Goal: Information Seeking & Learning: Learn about a topic

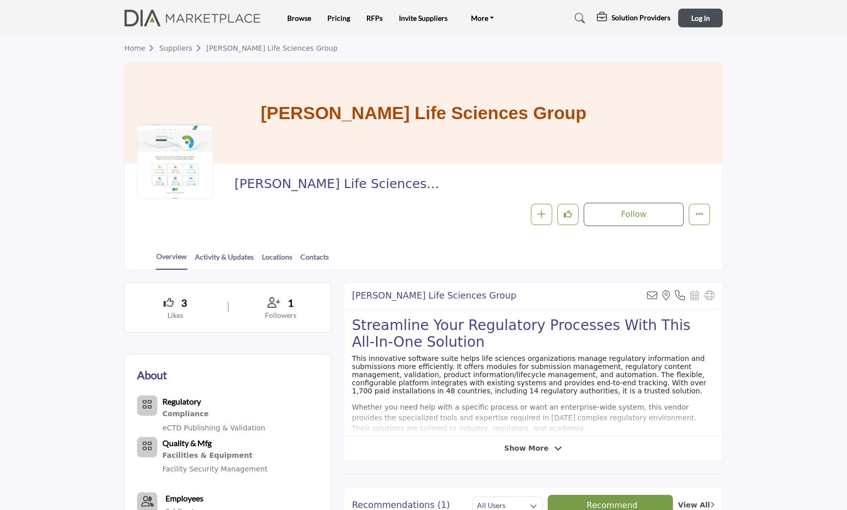
click at [321, 149] on h1 "LORENZ Life Sciences Group" at bounding box center [424, 112] width 326 height 101
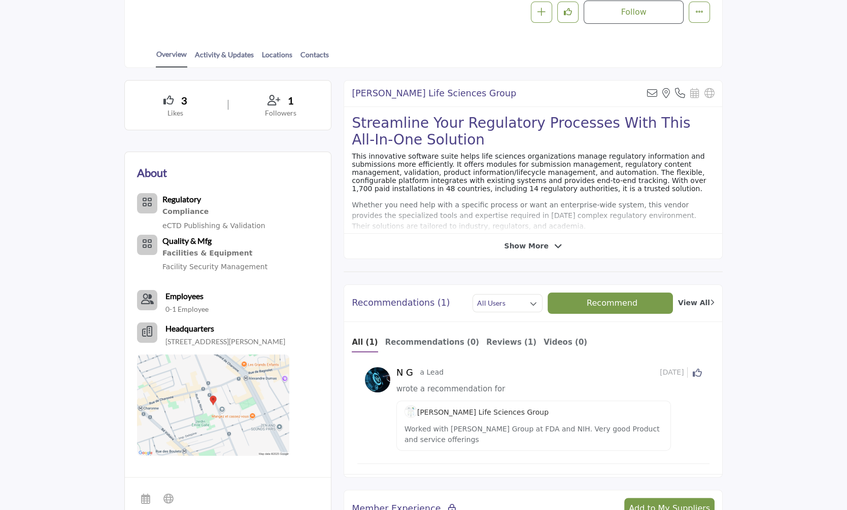
scroll to position [203, 0]
click at [530, 240] on span "Show More" at bounding box center [526, 245] width 44 height 11
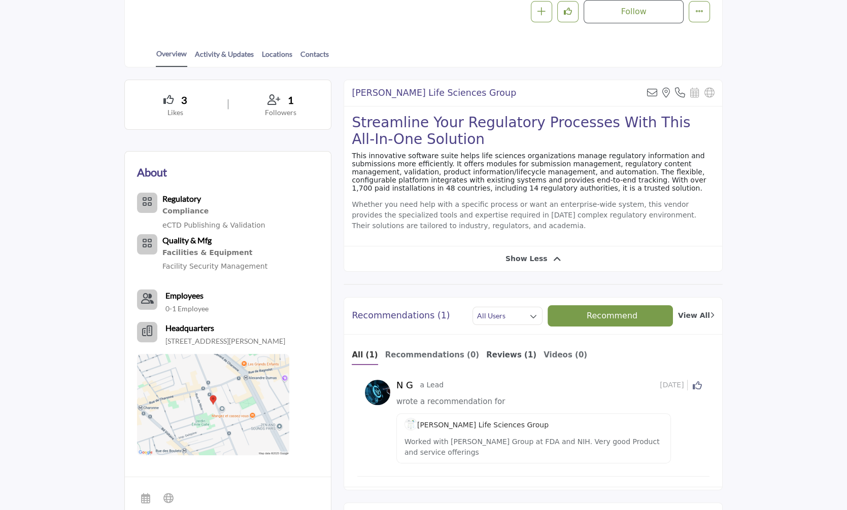
click at [488, 360] on b "Reviews (1)" at bounding box center [511, 355] width 50 height 9
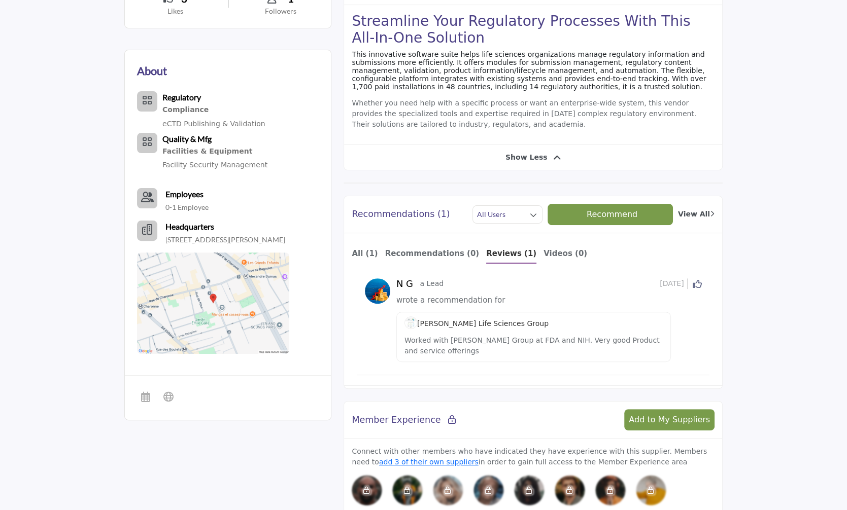
scroll to position [0, 0]
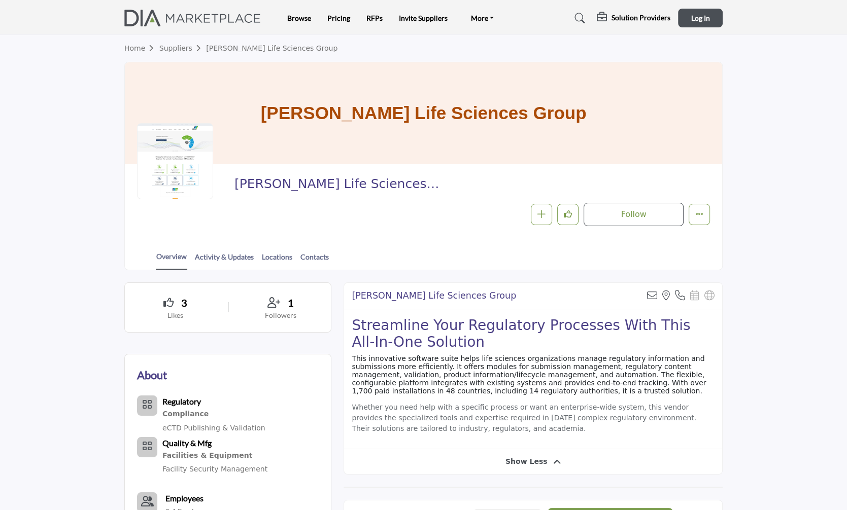
click at [179, 45] on link "Suppliers" at bounding box center [182, 48] width 47 height 8
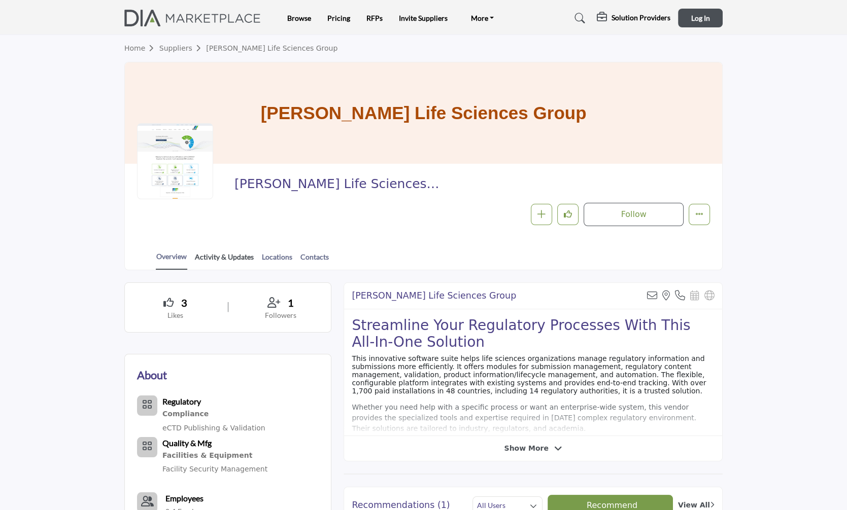
click at [226, 257] on link "Activity & Updates" at bounding box center [224, 261] width 60 height 18
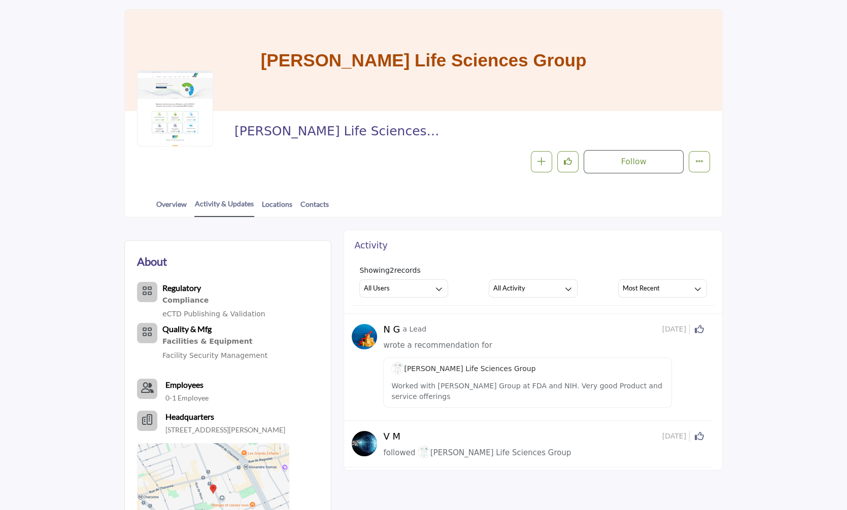
scroll to position [51, 0]
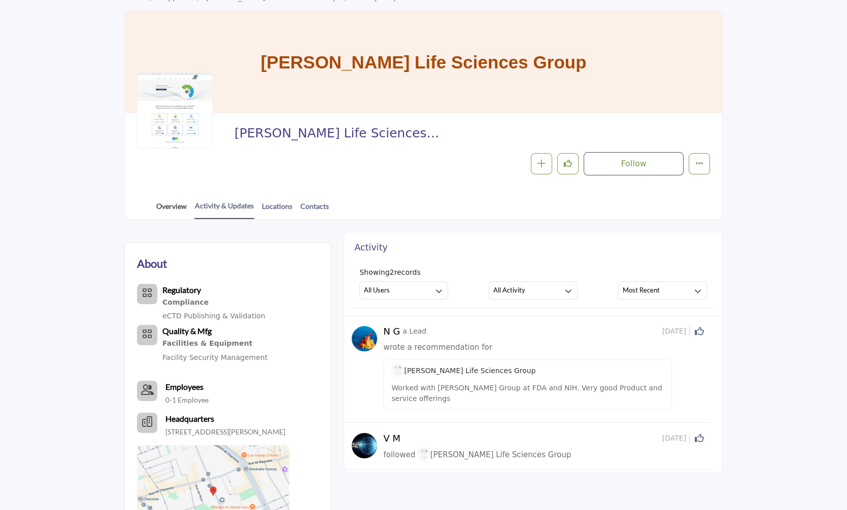
click at [180, 202] on link "Overview" at bounding box center [171, 210] width 31 height 18
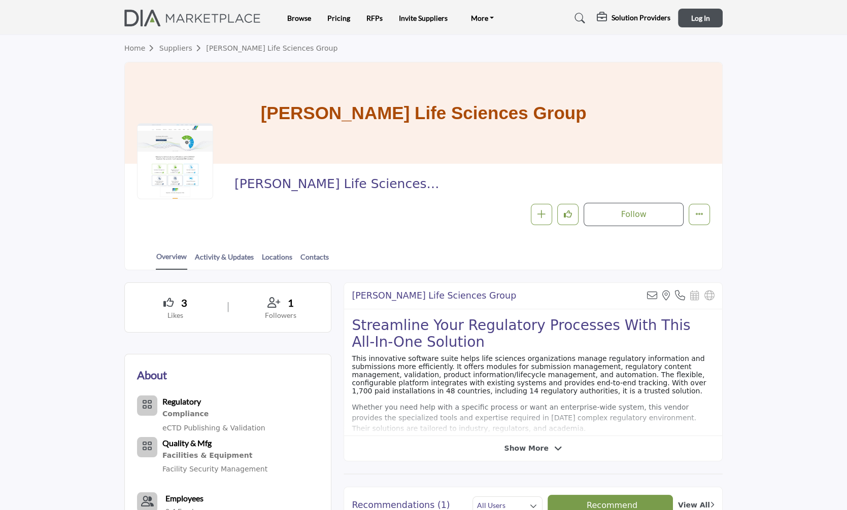
click at [179, 45] on link "Suppliers" at bounding box center [182, 48] width 47 height 8
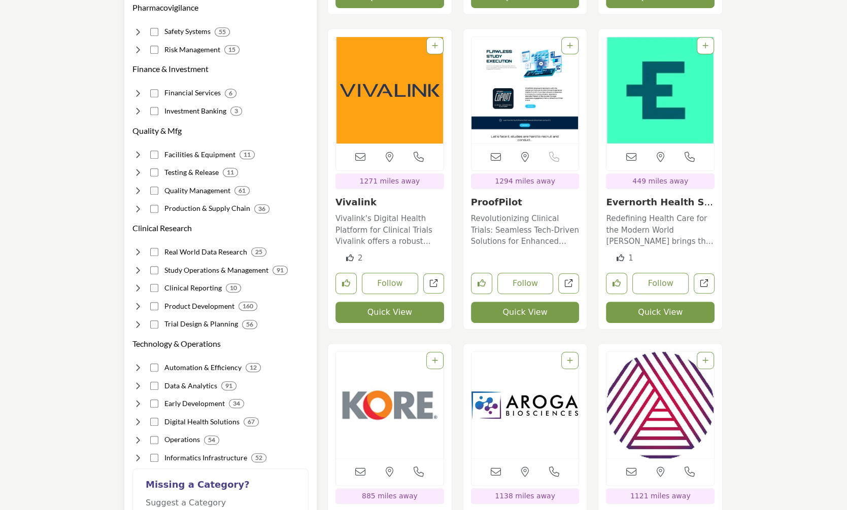
scroll to position [609, 0]
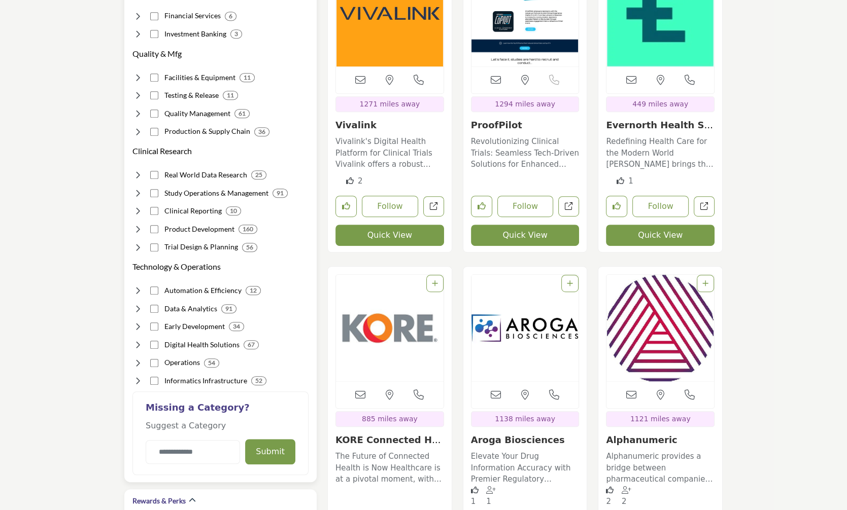
click at [138, 379] on icon at bounding box center [137, 381] width 10 height 10
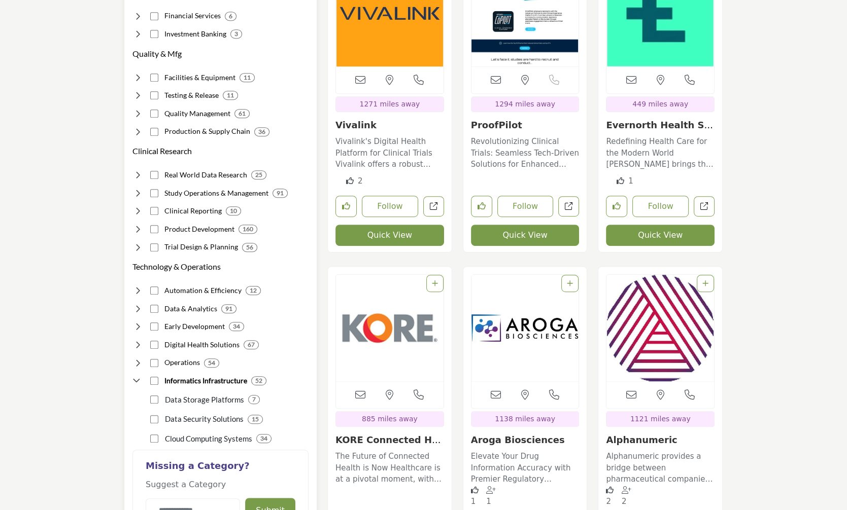
click at [134, 380] on icon at bounding box center [137, 381] width 10 height 10
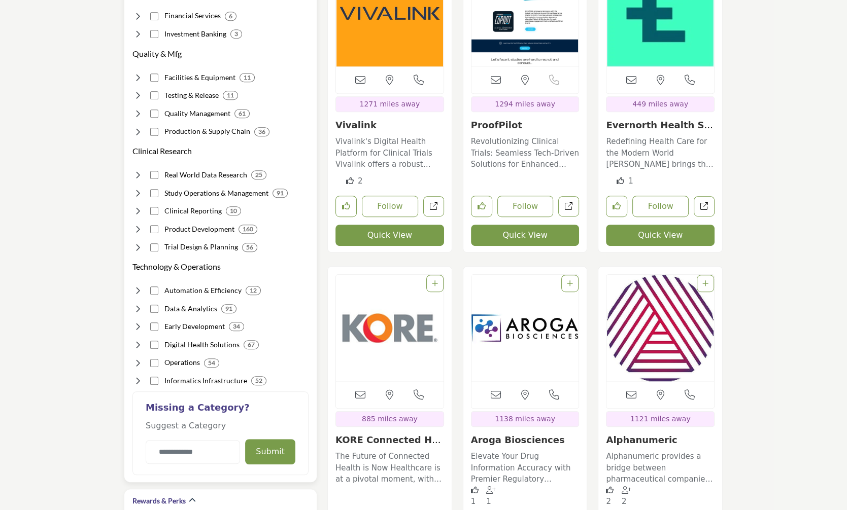
click at [137, 362] on icon at bounding box center [137, 363] width 10 height 10
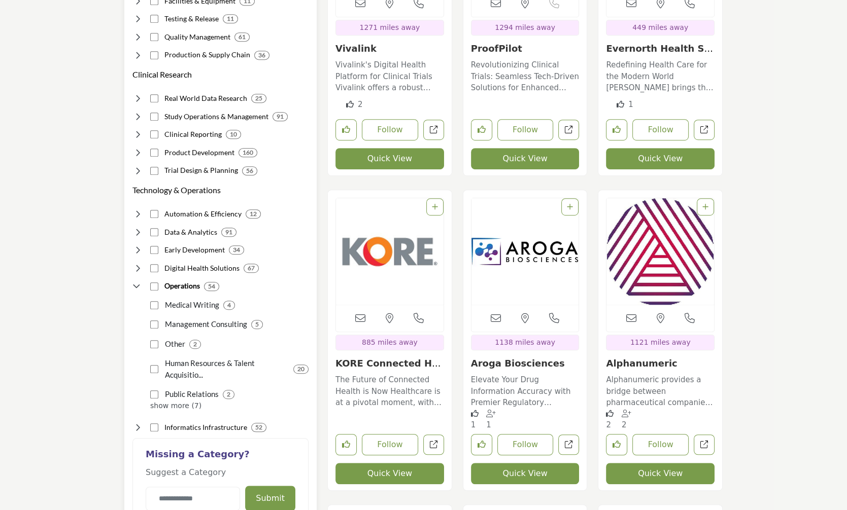
scroll to position [710, 0]
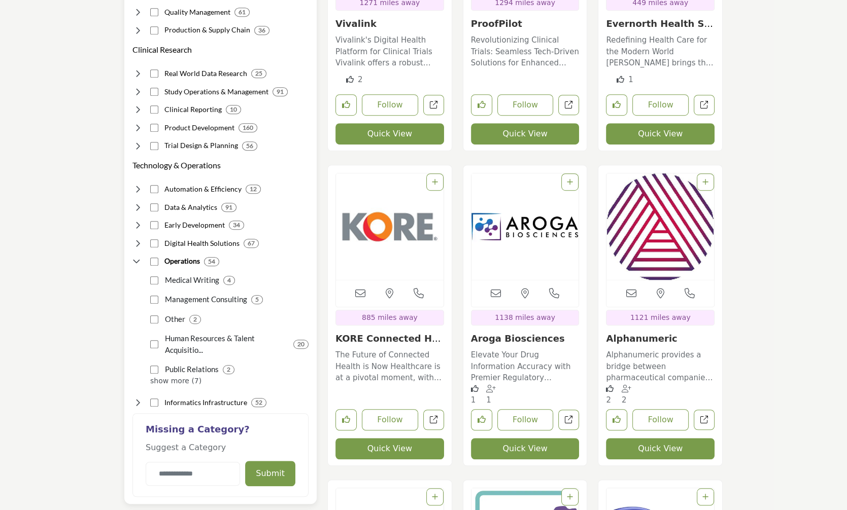
click at [176, 378] on p "show more (7)" at bounding box center [229, 381] width 158 height 11
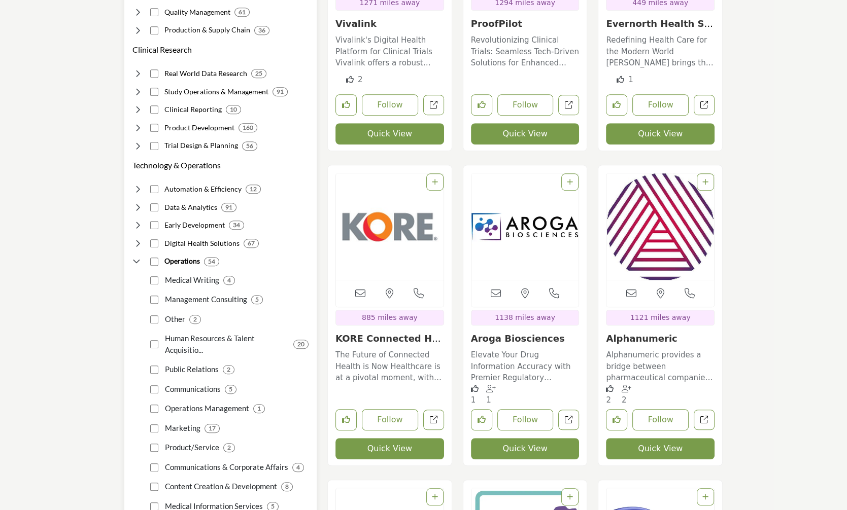
click at [137, 261] on icon at bounding box center [137, 262] width 10 height 10
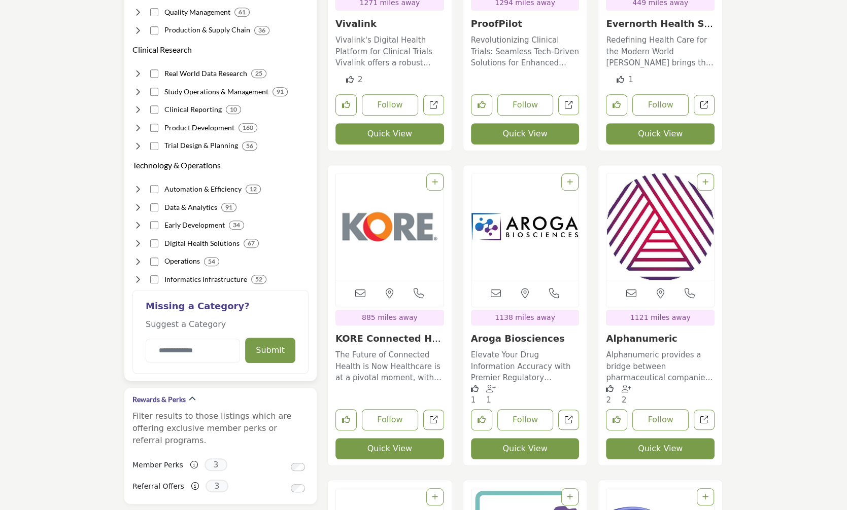
click at [137, 244] on icon at bounding box center [137, 243] width 10 height 10
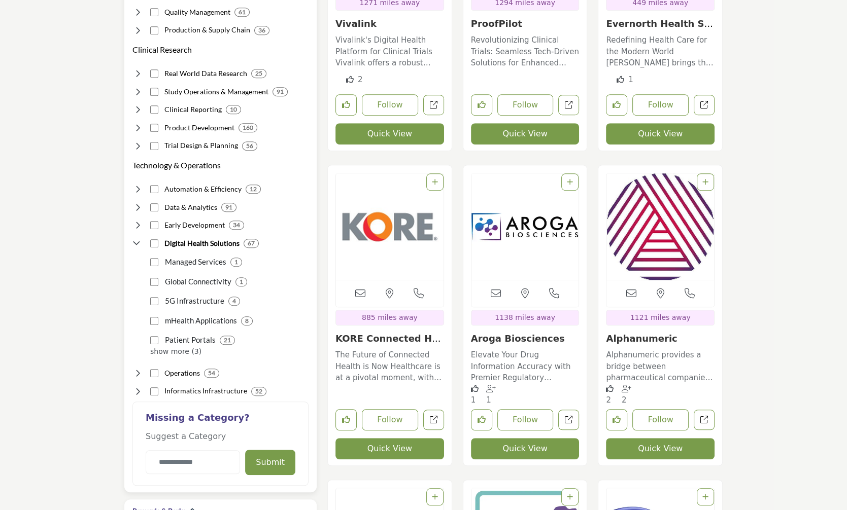
click at [177, 349] on p "show more (3)" at bounding box center [229, 351] width 158 height 11
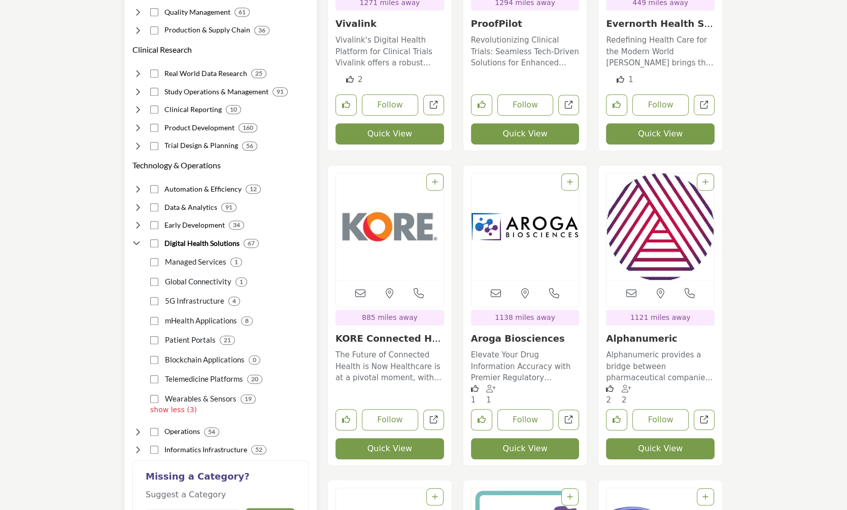
click at [138, 240] on icon at bounding box center [137, 243] width 10 height 10
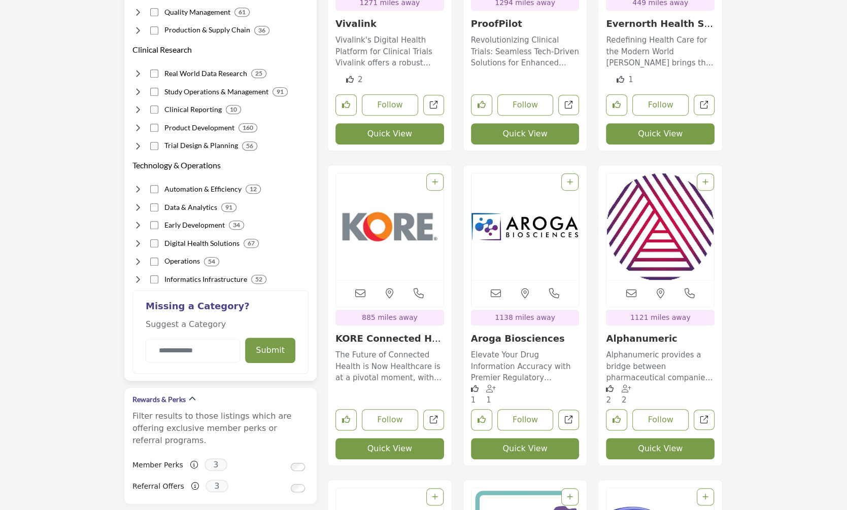
click at [138, 223] on icon at bounding box center [137, 225] width 10 height 10
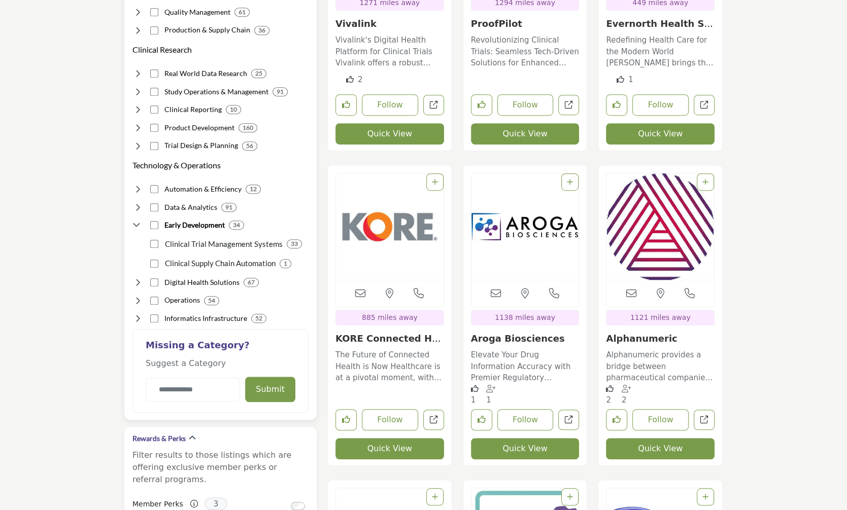
click at [137, 222] on icon at bounding box center [137, 225] width 10 height 10
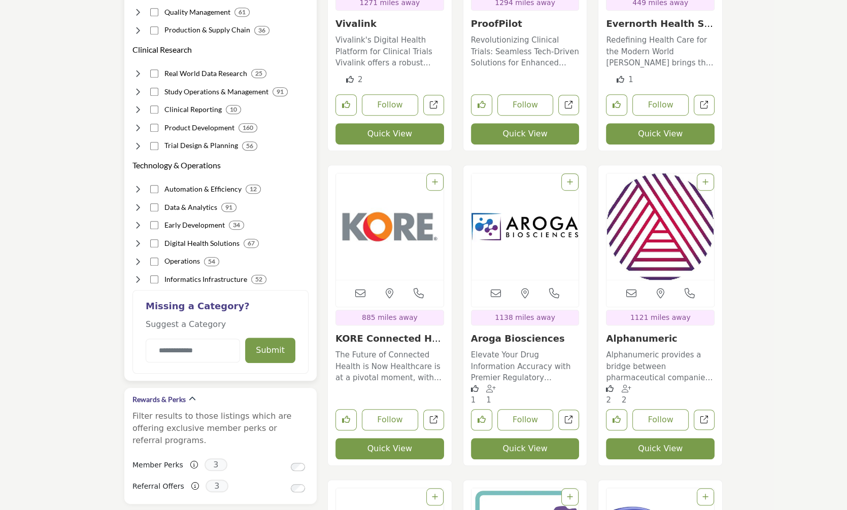
click at [137, 206] on icon at bounding box center [137, 207] width 10 height 10
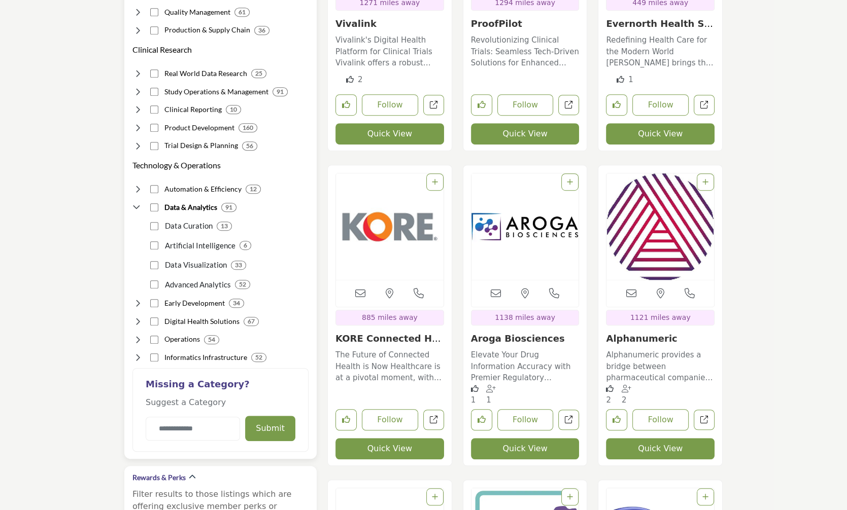
click at [138, 205] on icon at bounding box center [137, 207] width 10 height 10
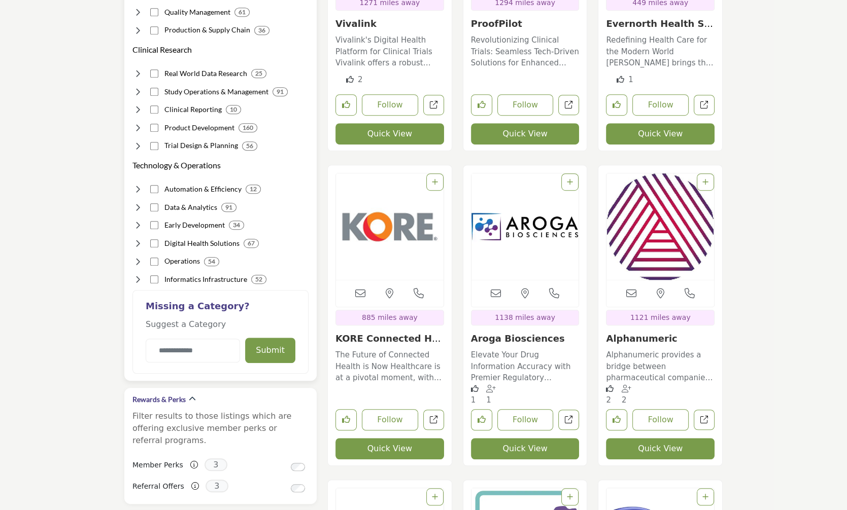
click at [140, 189] on icon at bounding box center [137, 189] width 10 height 10
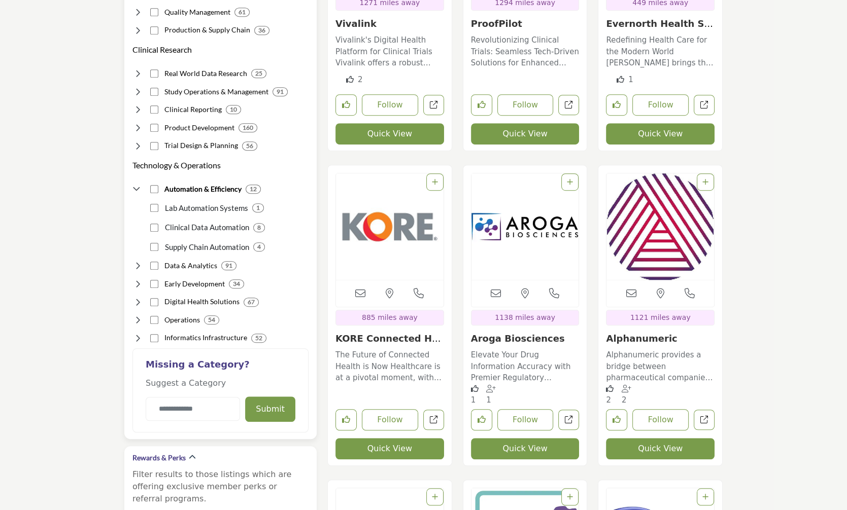
click at [140, 185] on icon at bounding box center [137, 189] width 10 height 10
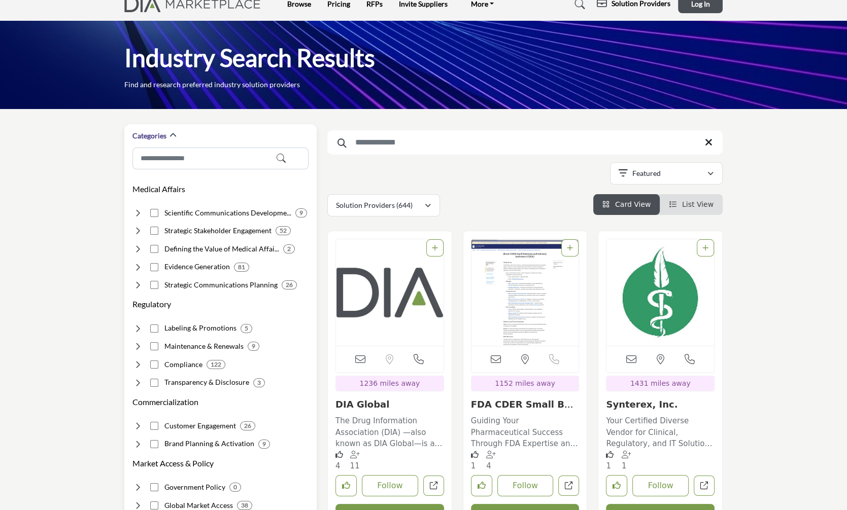
scroll to position [0, 0]
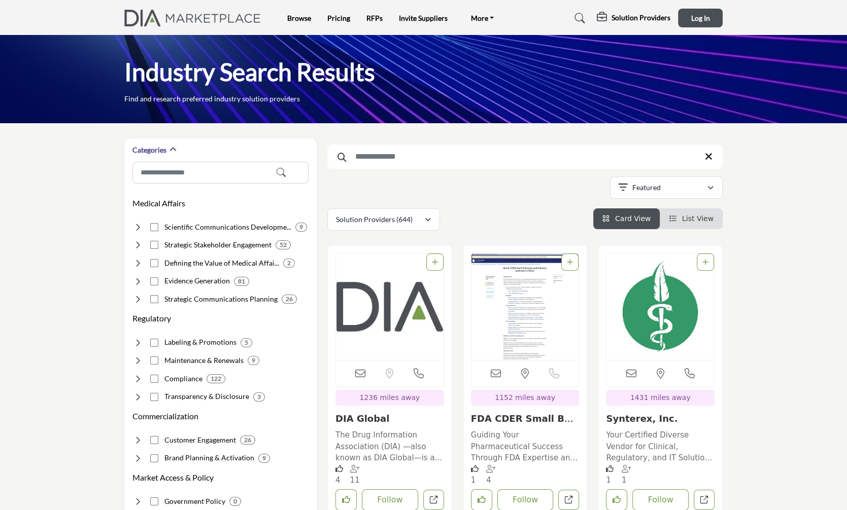
click at [691, 218] on span "List View" at bounding box center [697, 219] width 31 height 8
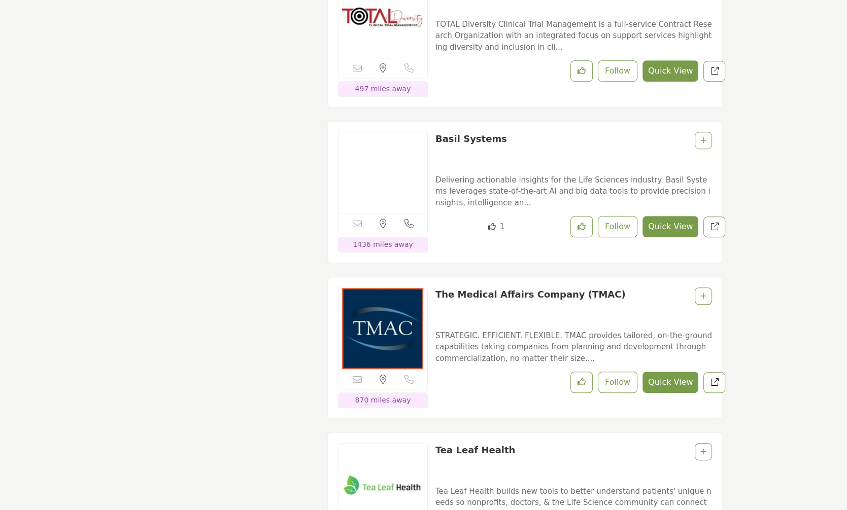
scroll to position [8827, 0]
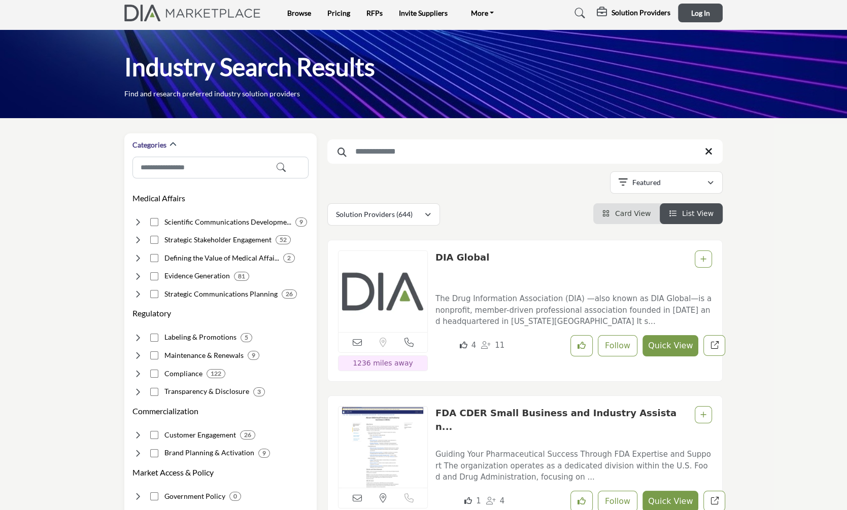
scroll to position [0, 0]
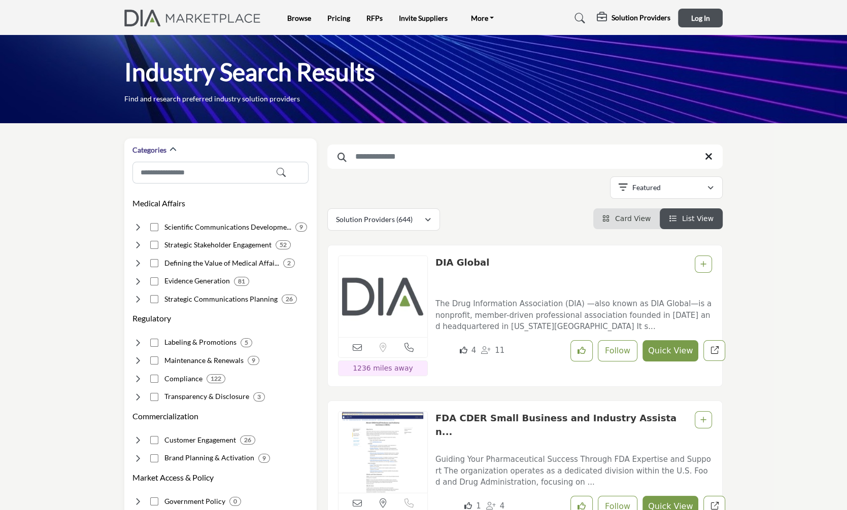
click at [383, 160] on input "Search Keyword" at bounding box center [524, 157] width 395 height 24
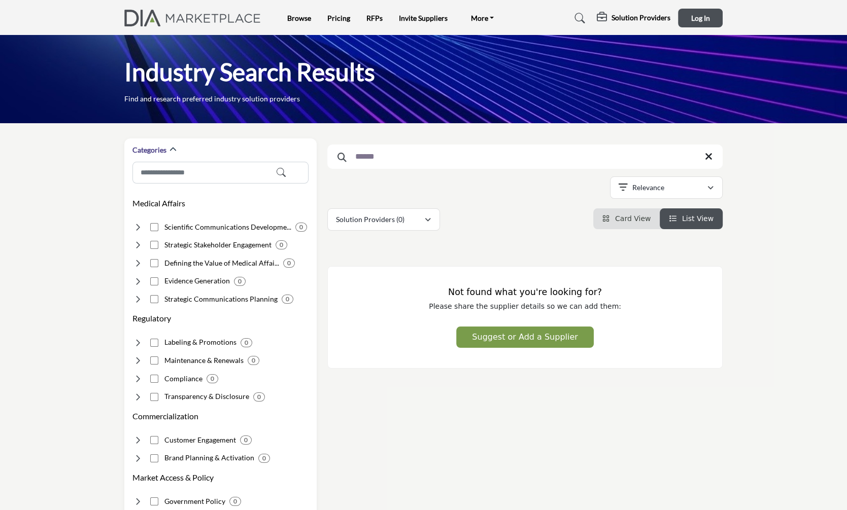
type input "*****"
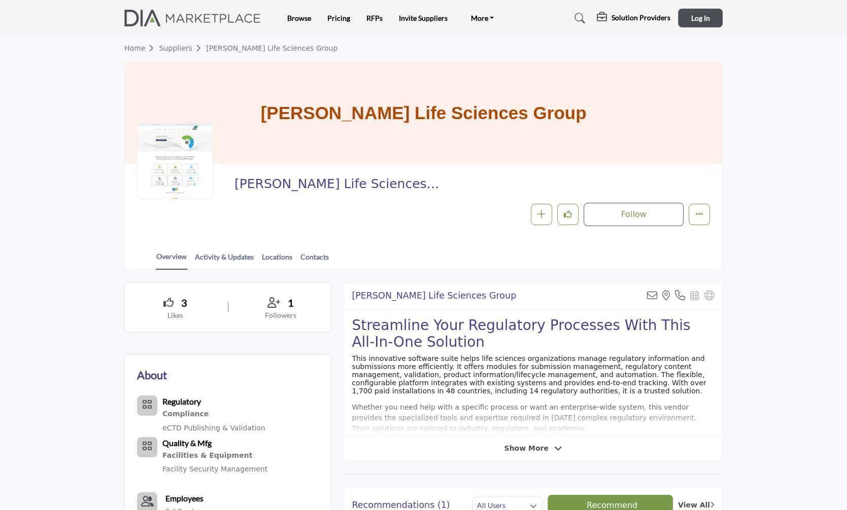
click at [134, 47] on link "Home" at bounding box center [141, 48] width 35 height 8
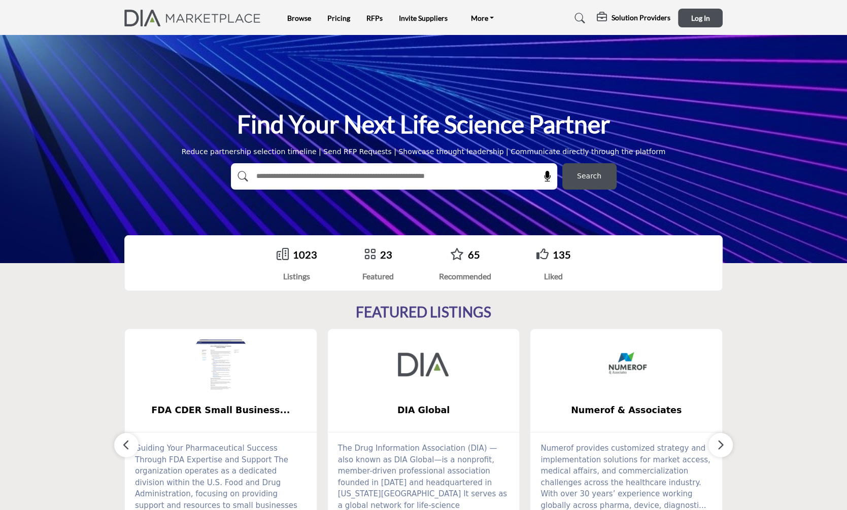
click at [204, 19] on img at bounding box center [195, 18] width 142 height 17
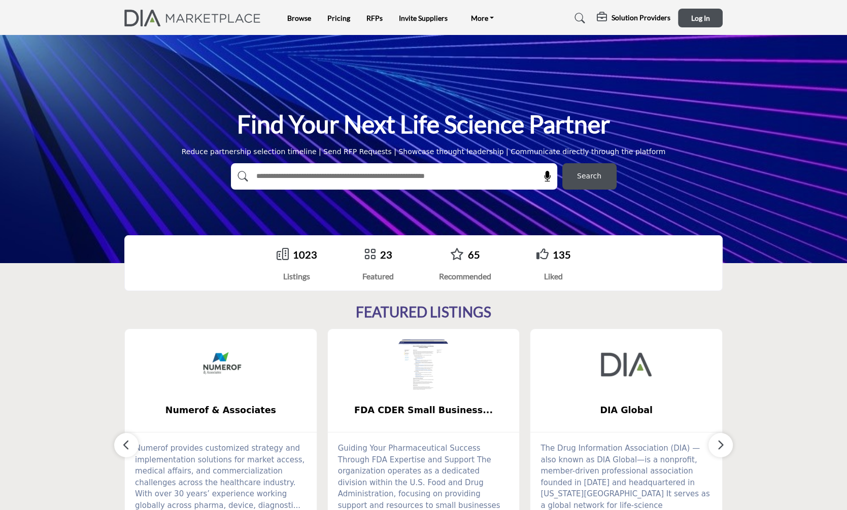
click at [282, 175] on input "text" at bounding box center [372, 176] width 242 height 15
type input "******"
click at [562, 163] on button "Search" at bounding box center [589, 176] width 54 height 26
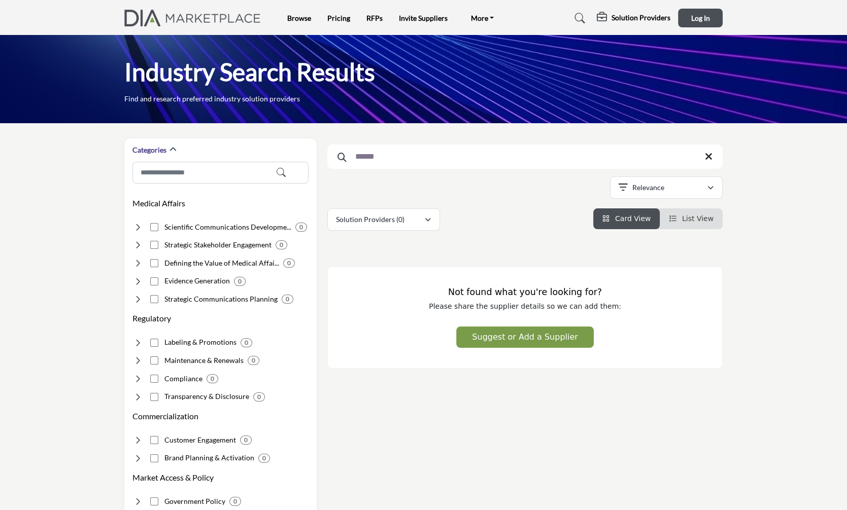
click at [392, 163] on input "******" at bounding box center [524, 157] width 395 height 24
